Goal: Transaction & Acquisition: Download file/media

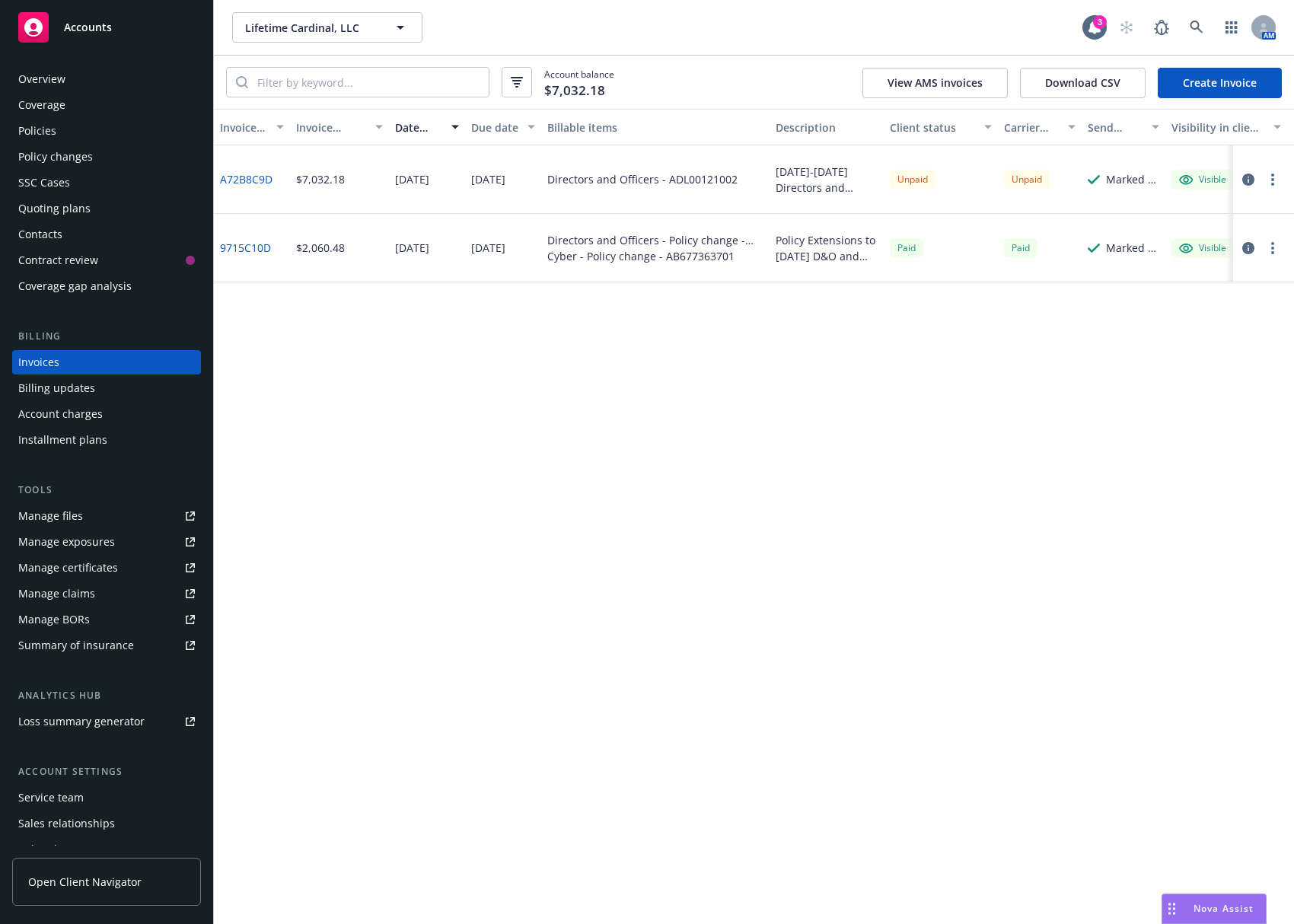
click at [52, 133] on div "Policies" at bounding box center [37, 131] width 38 height 24
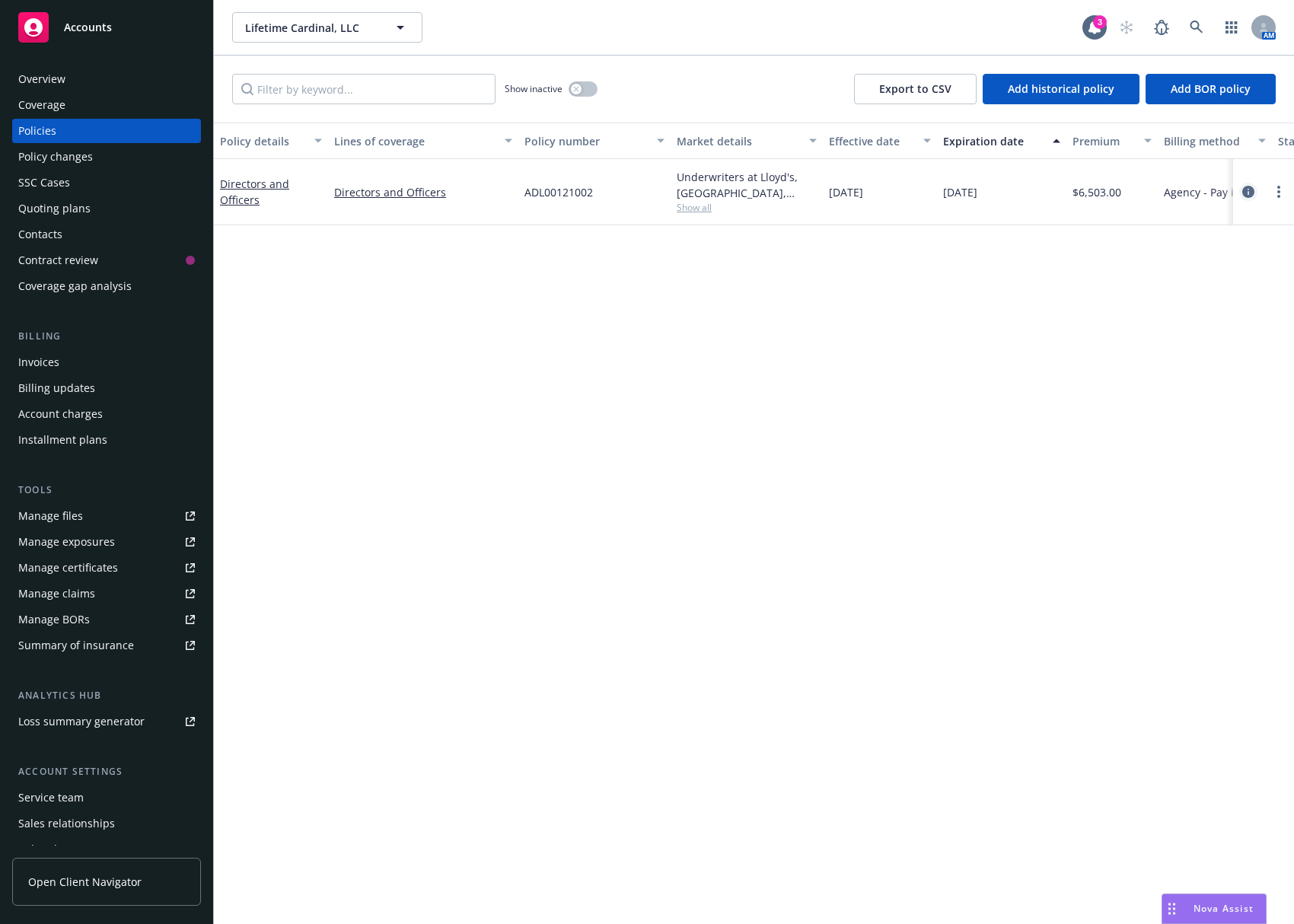
click at [1248, 188] on icon "circleInformation" at bounding box center [1248, 191] width 12 height 12
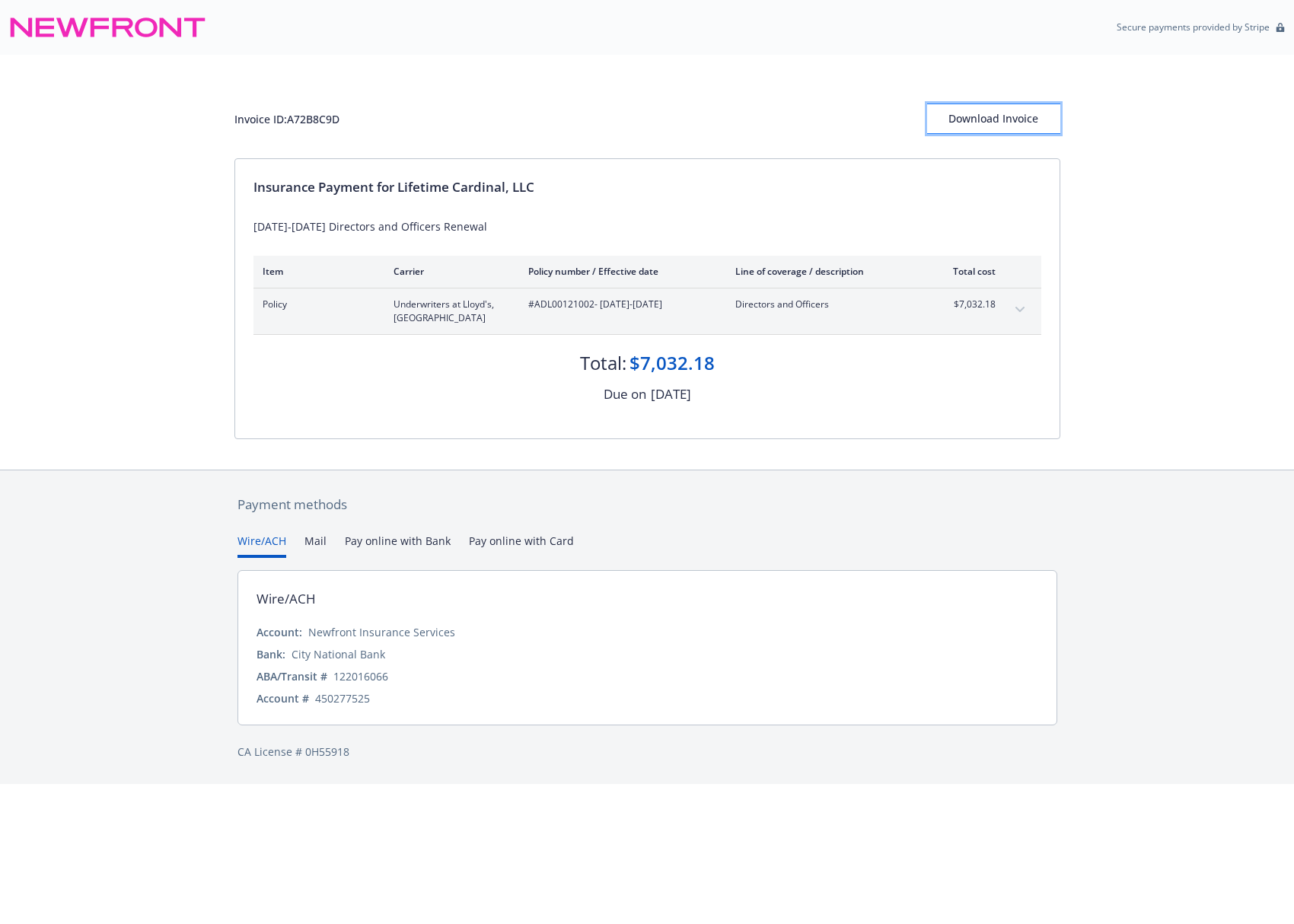
click at [1030, 114] on div "Download Invoice" at bounding box center [994, 119] width 134 height 29
drag, startPoint x: 805, startPoint y: 188, endPoint x: 804, endPoint y: 176, distance: 12.0
click at [805, 188] on div "Insurance Payment for Lifetime Cardinal, LLC" at bounding box center [647, 187] width 787 height 19
